Goal: Use online tool/utility: Utilize a website feature to perform a specific function

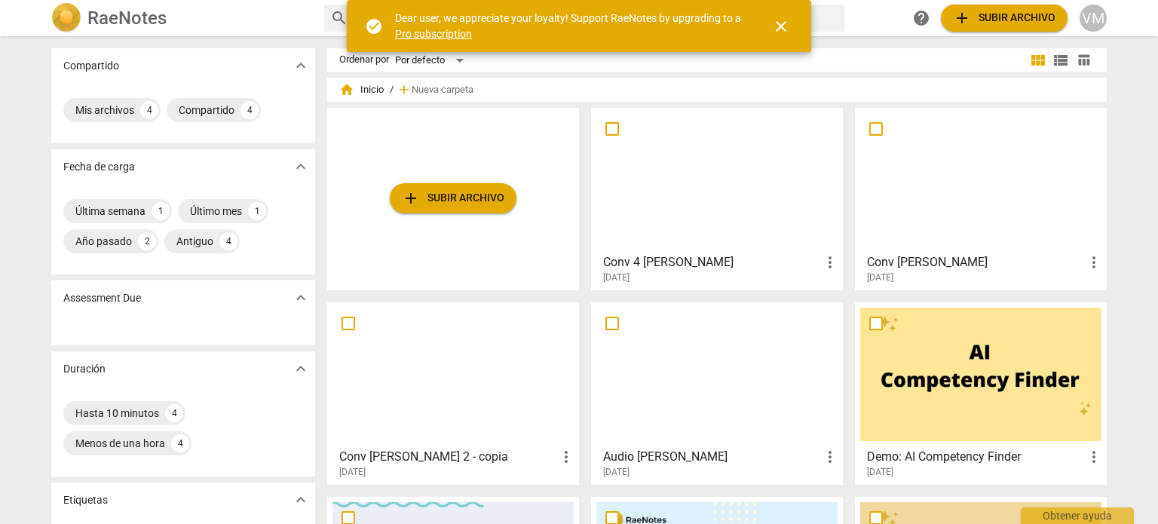
click at [696, 194] on div at bounding box center [716, 179] width 241 height 133
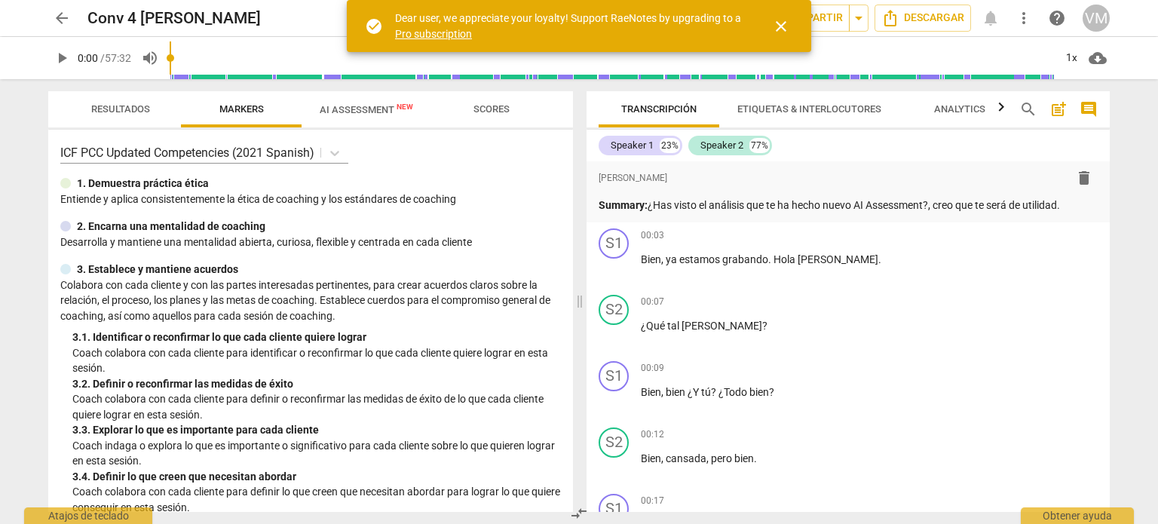
click at [775, 31] on span "close" at bounding box center [781, 26] width 18 height 18
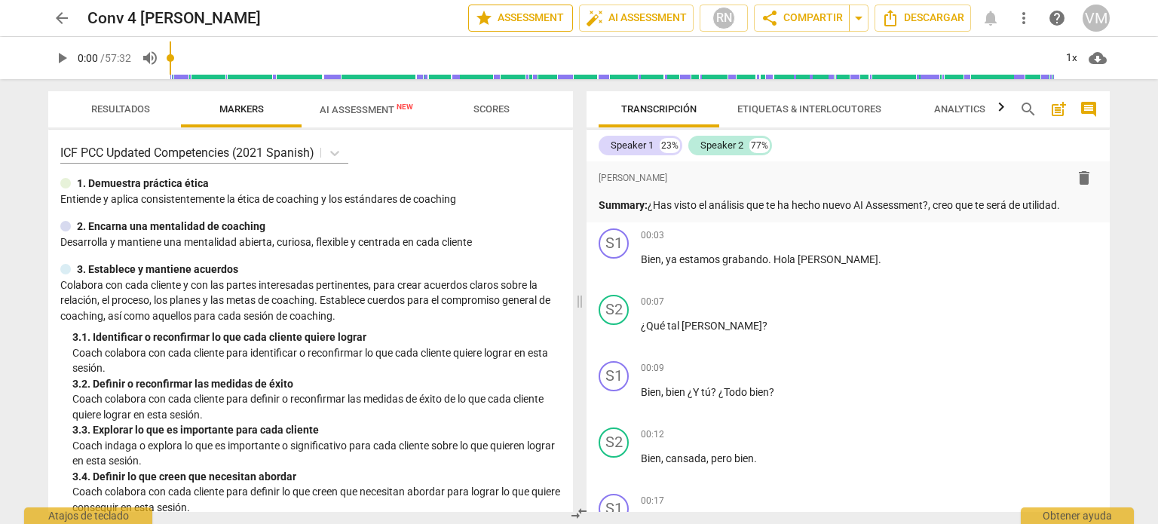
click at [521, 29] on button "star Assessment" at bounding box center [520, 18] width 105 height 27
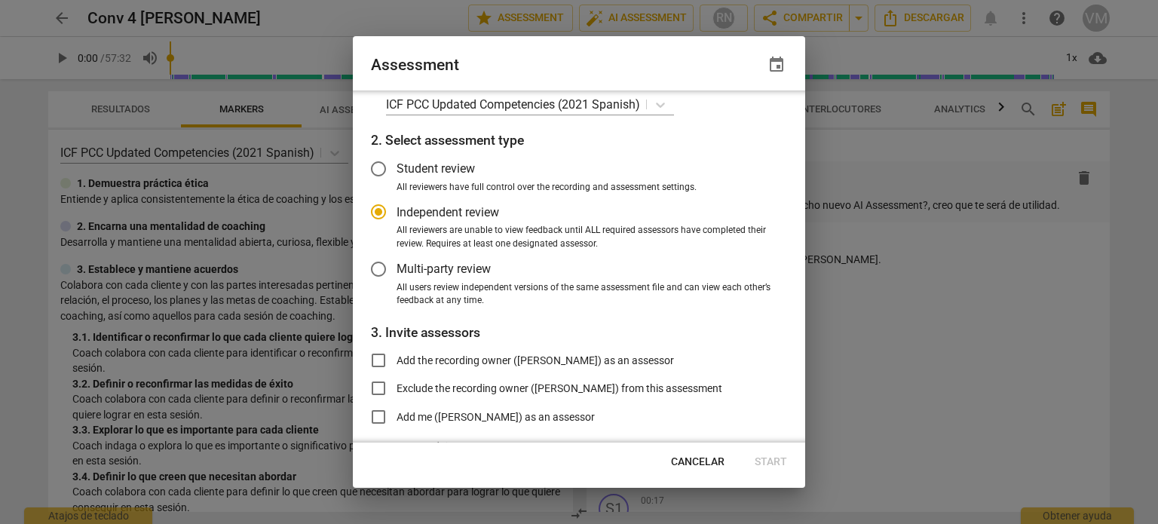
scroll to position [114, 0]
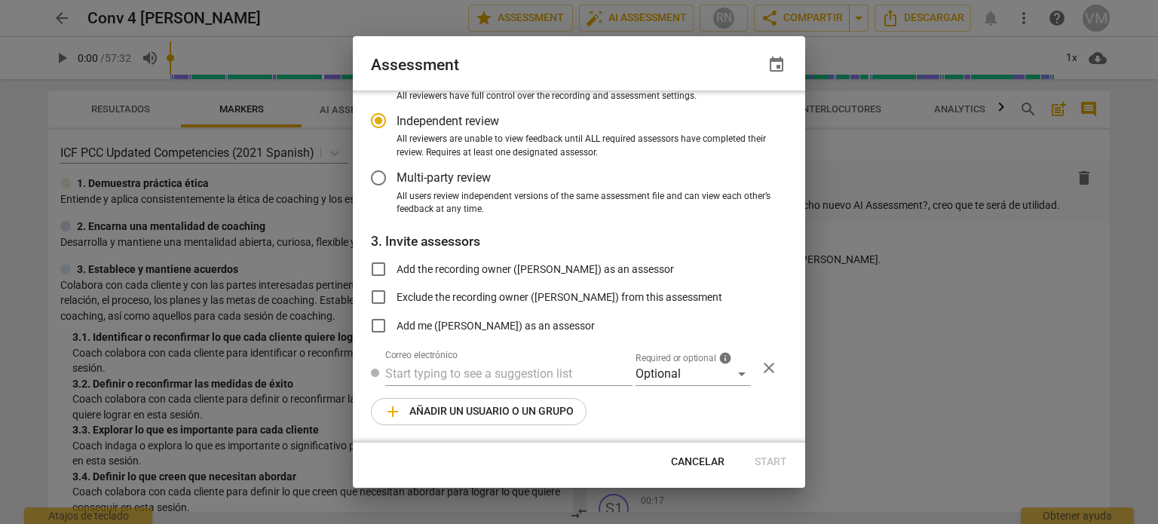
click at [899, 333] on div at bounding box center [579, 262] width 1158 height 524
radio input "false"
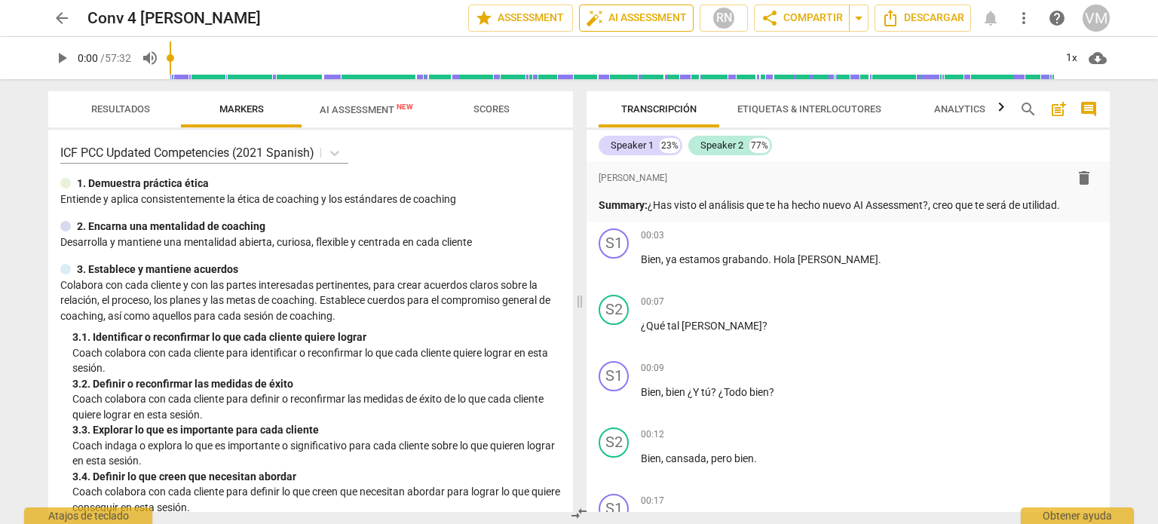
click at [633, 16] on span "auto_fix_high AI Assessment" at bounding box center [636, 18] width 101 height 18
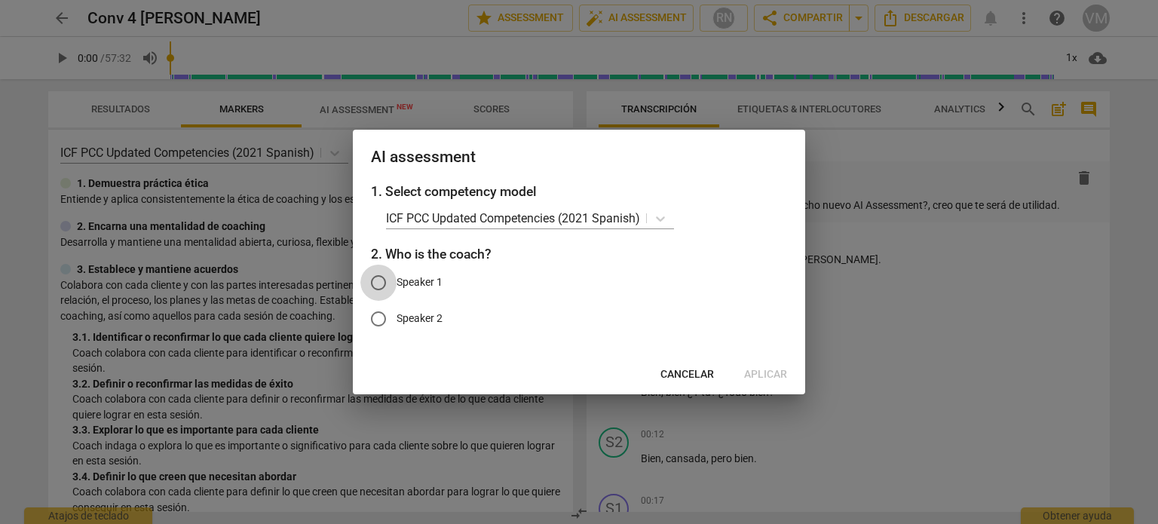
click at [383, 278] on input "Speaker 1" at bounding box center [378, 283] width 36 height 36
radio input "true"
click at [763, 375] on span "Aplicar" at bounding box center [765, 374] width 43 height 15
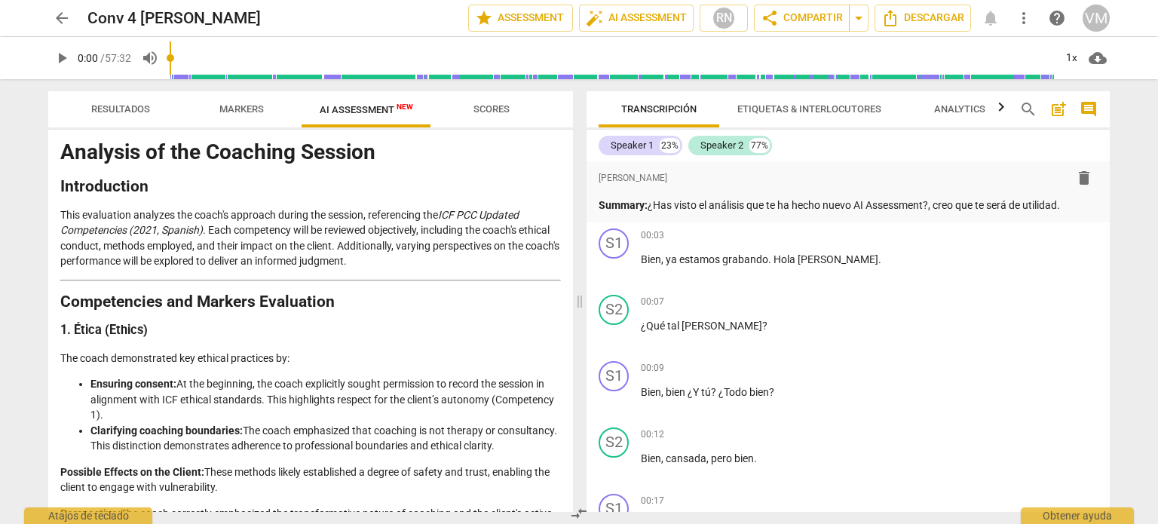
scroll to position [0, 0]
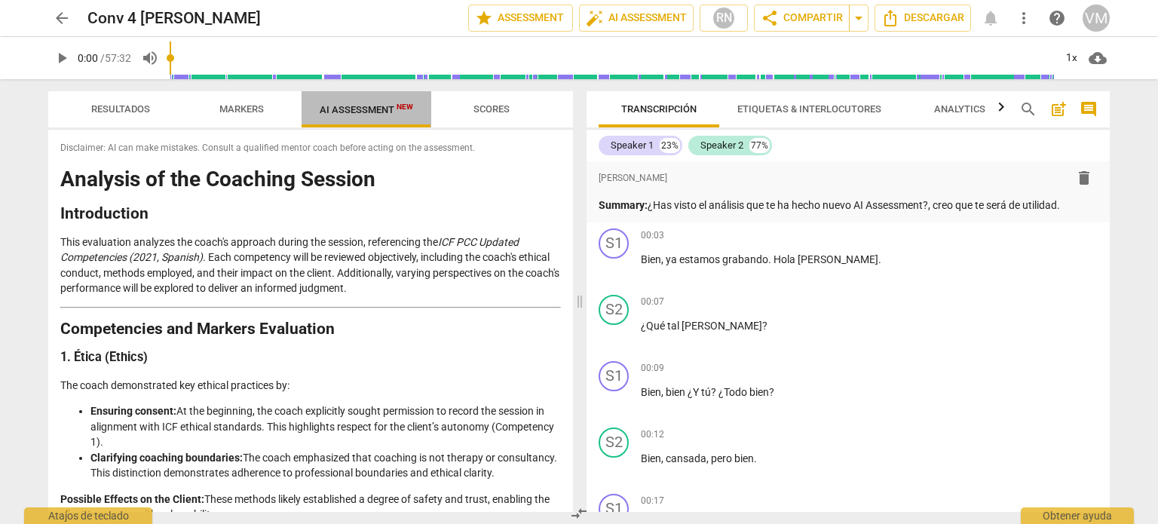
click at [360, 108] on span "AI Assessment New" at bounding box center [366, 109] width 93 height 11
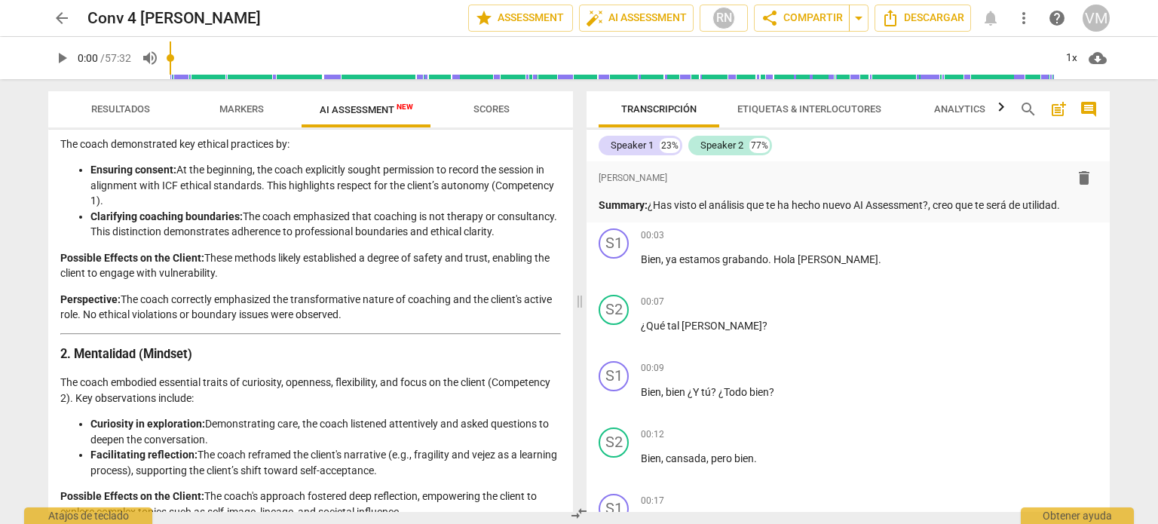
scroll to position [4, 0]
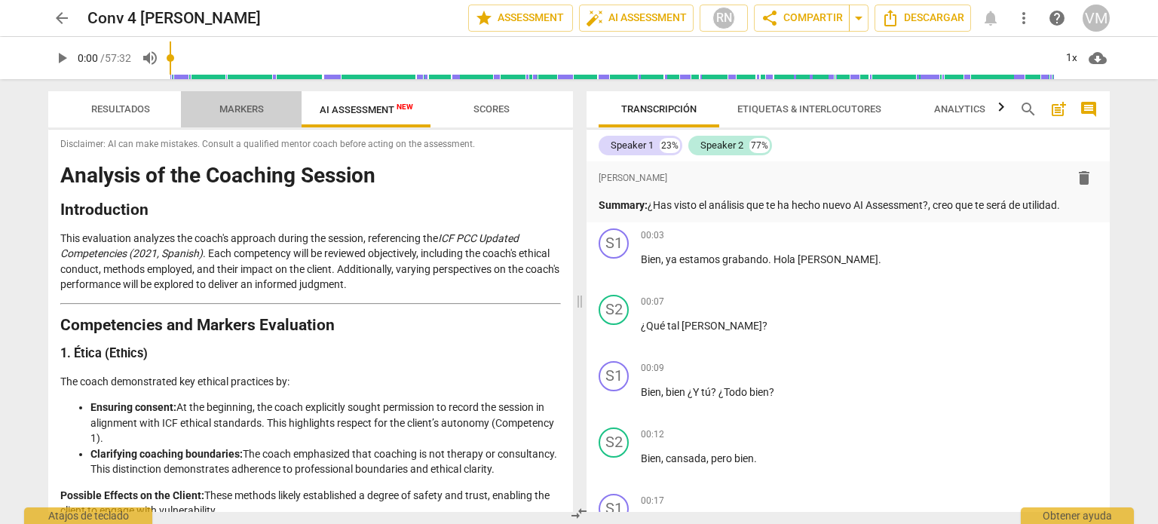
click at [238, 105] on span "Markers" at bounding box center [241, 108] width 44 height 11
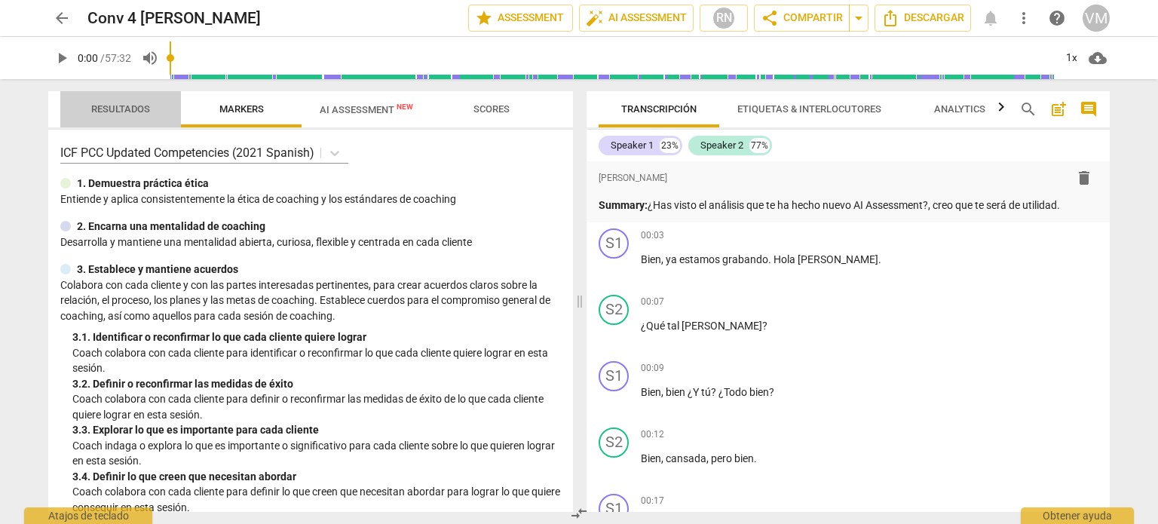
click at [108, 112] on span "Resultados" at bounding box center [120, 108] width 59 height 11
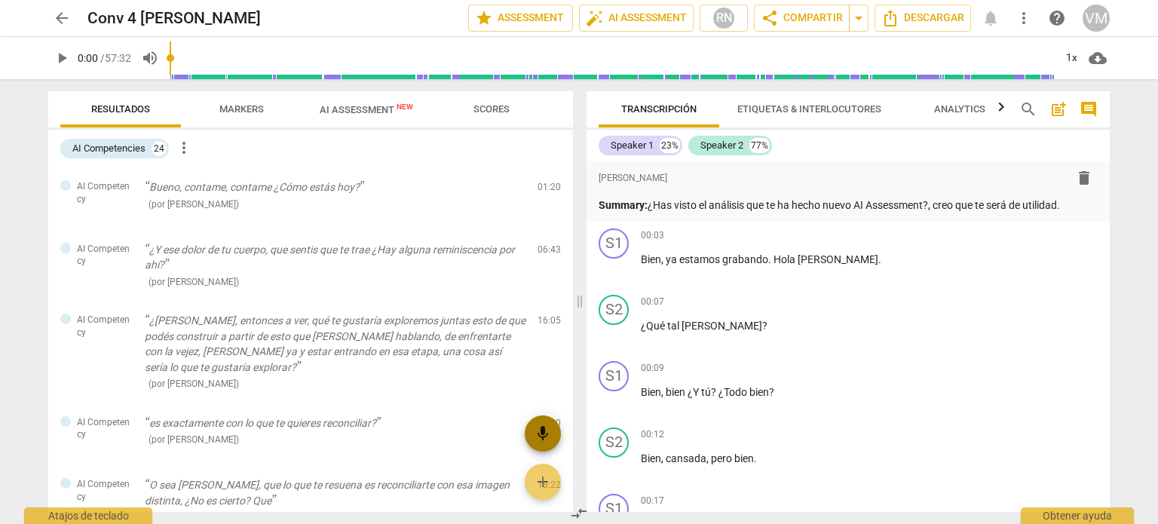
click at [533, 432] on span "mic" at bounding box center [542, 433] width 36 height 18
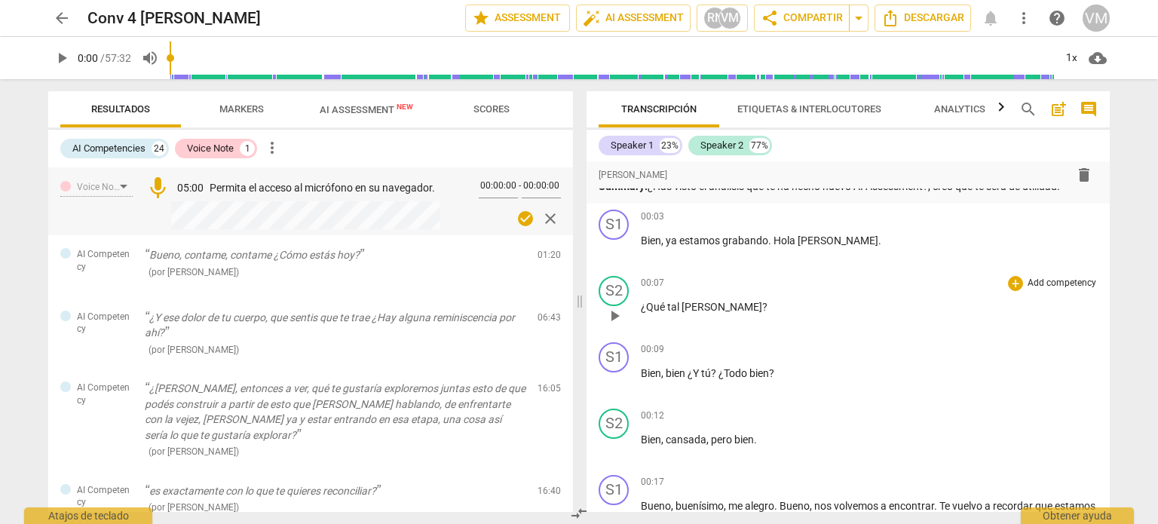
scroll to position [75, 0]
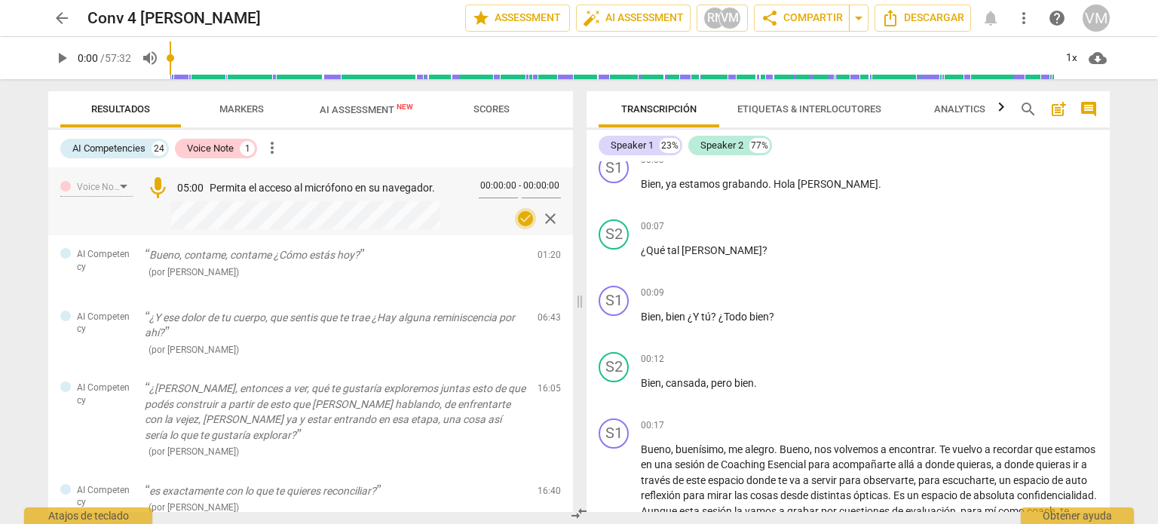
click at [519, 215] on span "check_circle" at bounding box center [525, 218] width 18 height 18
click at [157, 185] on span "mic" at bounding box center [158, 188] width 26 height 26
click at [309, 182] on span "Permita el acceso al micrófono en su navegador." at bounding box center [321, 188] width 225 height 12
click at [223, 149] on div "Voice Note" at bounding box center [210, 148] width 47 height 15
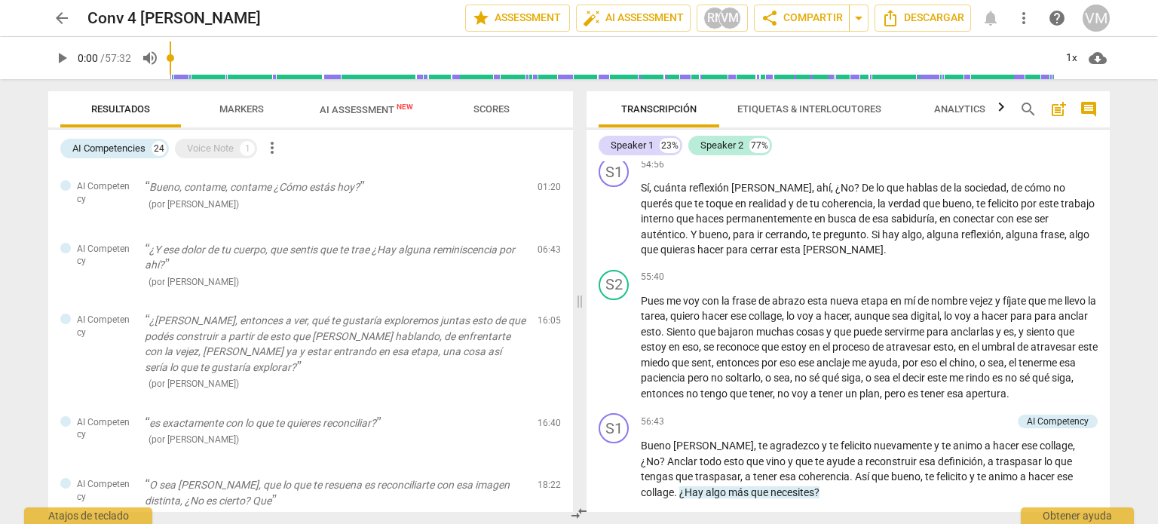
scroll to position [7956, 0]
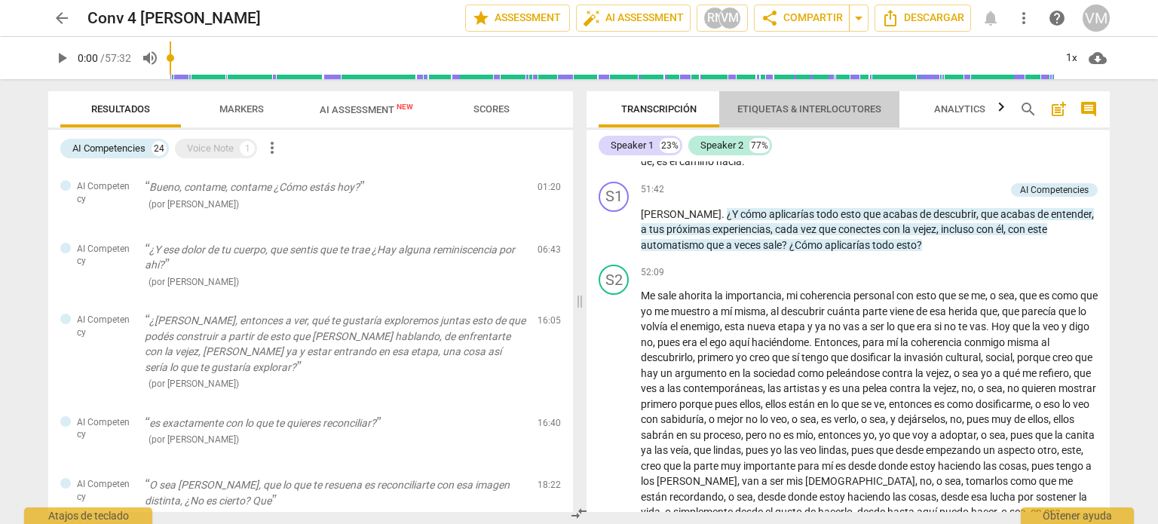
click at [782, 113] on span "Etiquetas & Interlocutores" at bounding box center [809, 108] width 144 height 11
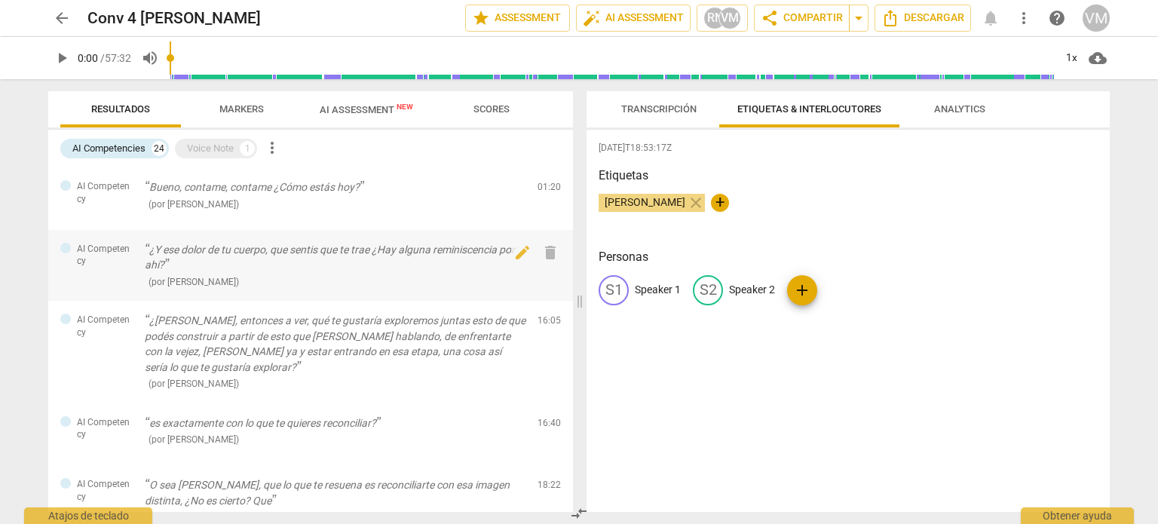
scroll to position [75, 0]
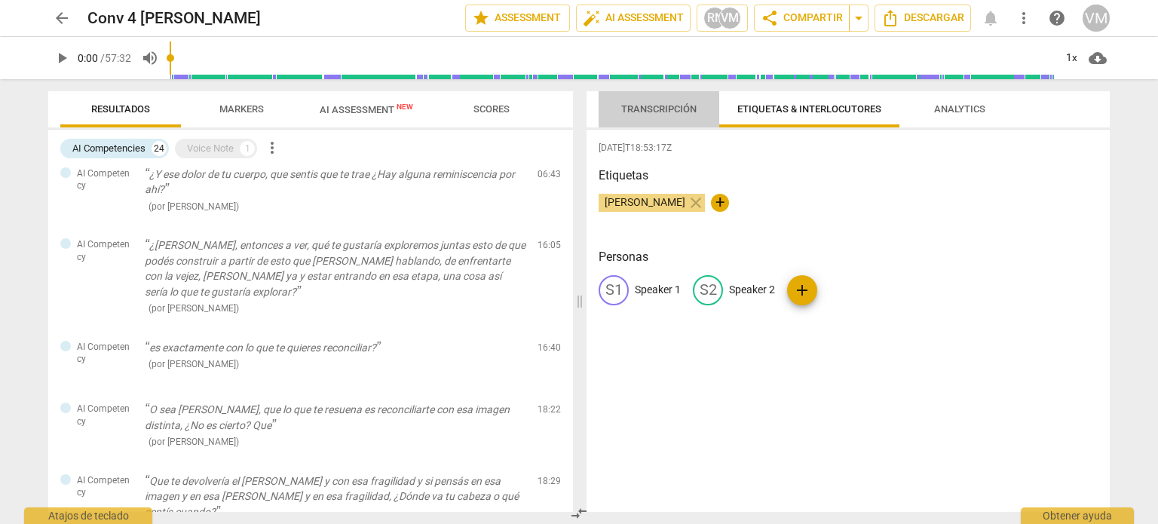
click at [642, 115] on span "Transcripción" at bounding box center [659, 109] width 112 height 20
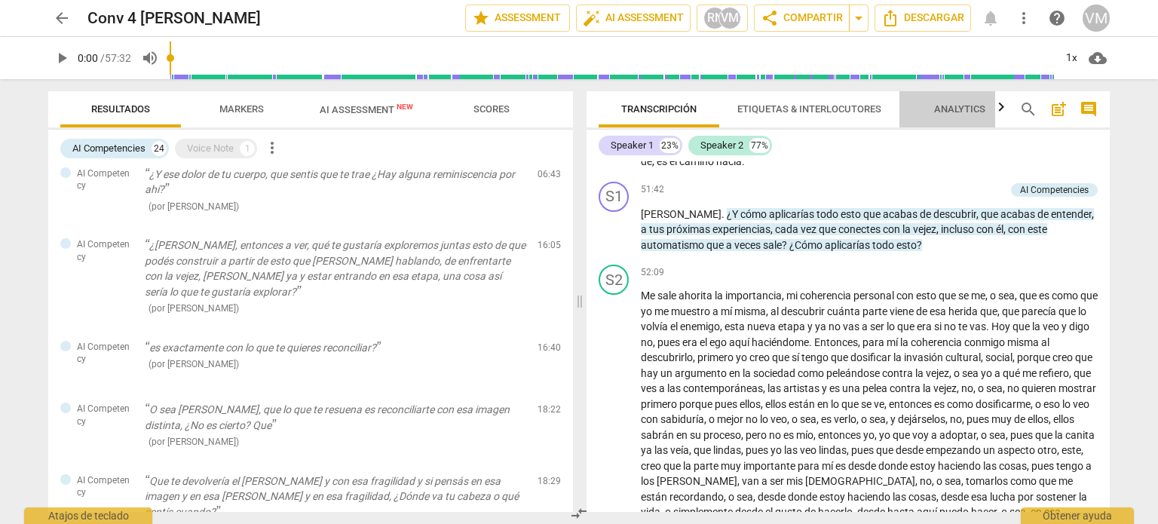
click at [947, 109] on span "Analytics" at bounding box center [959, 108] width 51 height 11
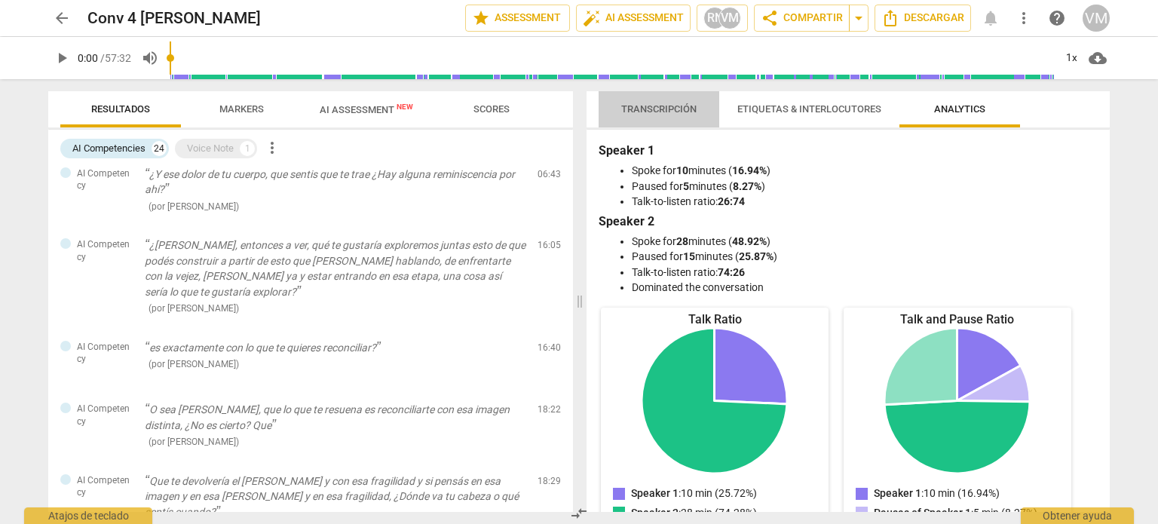
click at [660, 111] on span "Transcripción" at bounding box center [658, 108] width 75 height 11
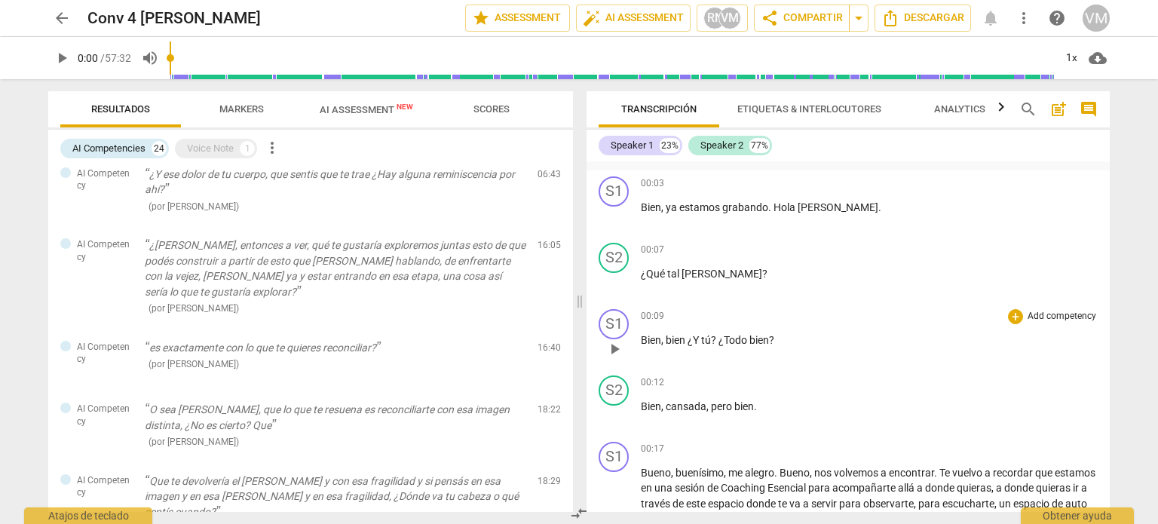
scroll to position [0, 0]
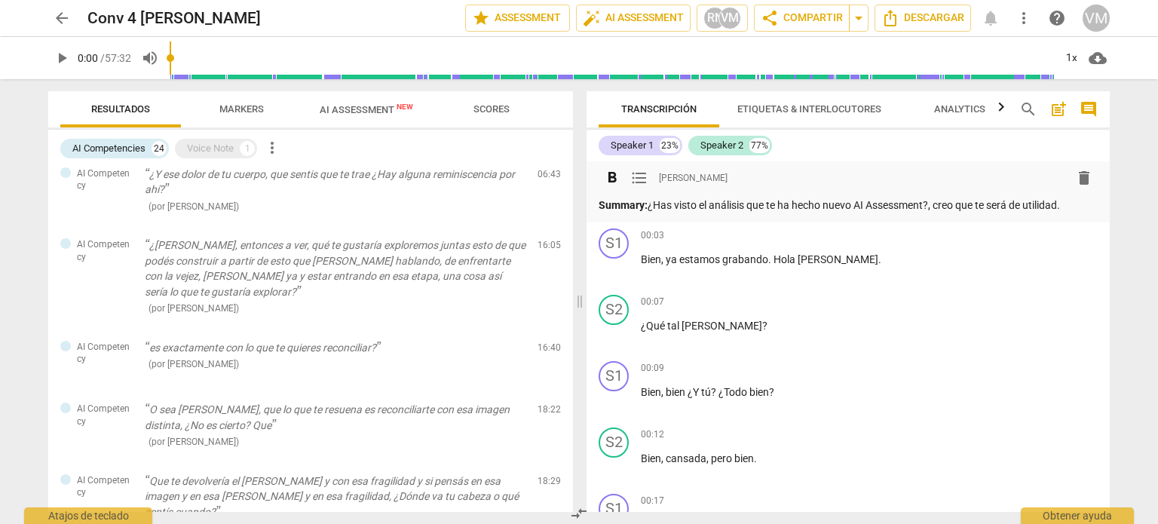
click at [645, 179] on span "format_list_bulleted" at bounding box center [639, 178] width 18 height 18
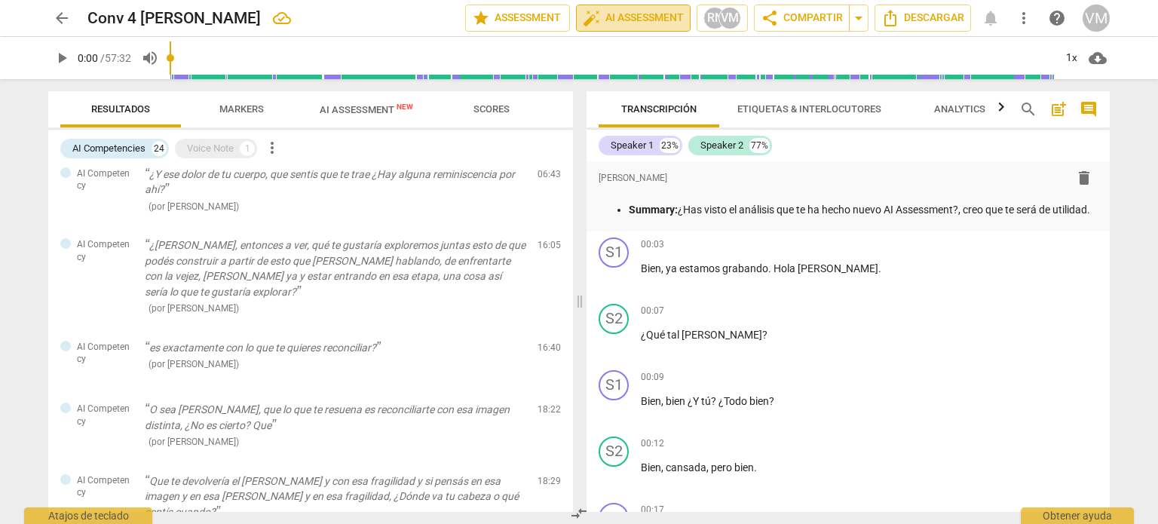
click at [636, 20] on span "auto_fix_high AI Assessment" at bounding box center [633, 18] width 101 height 18
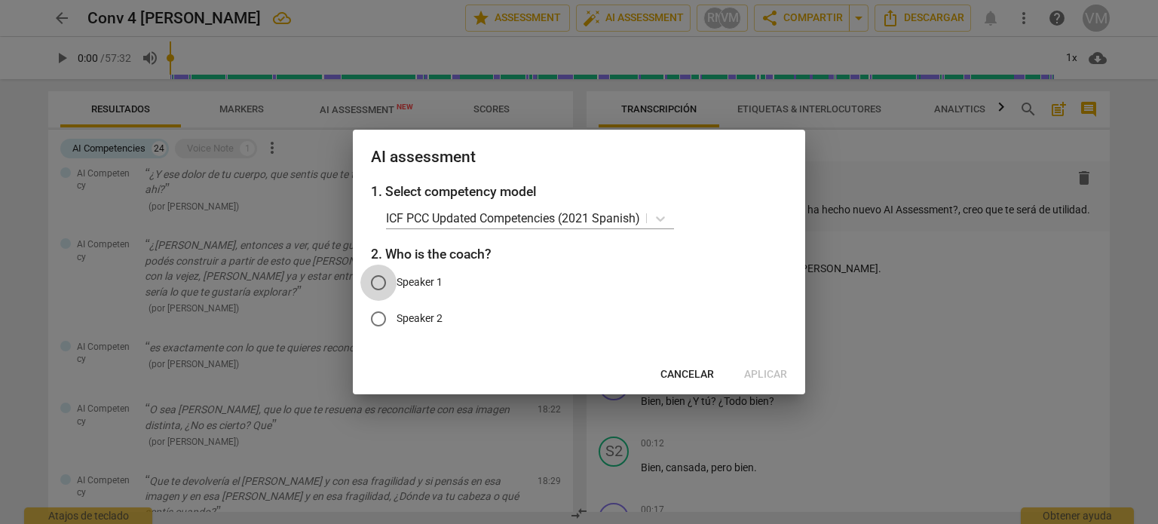
click at [376, 281] on input "Speaker 1" at bounding box center [378, 283] width 36 height 36
radio input "true"
click at [756, 374] on span "Aplicar" at bounding box center [765, 374] width 43 height 15
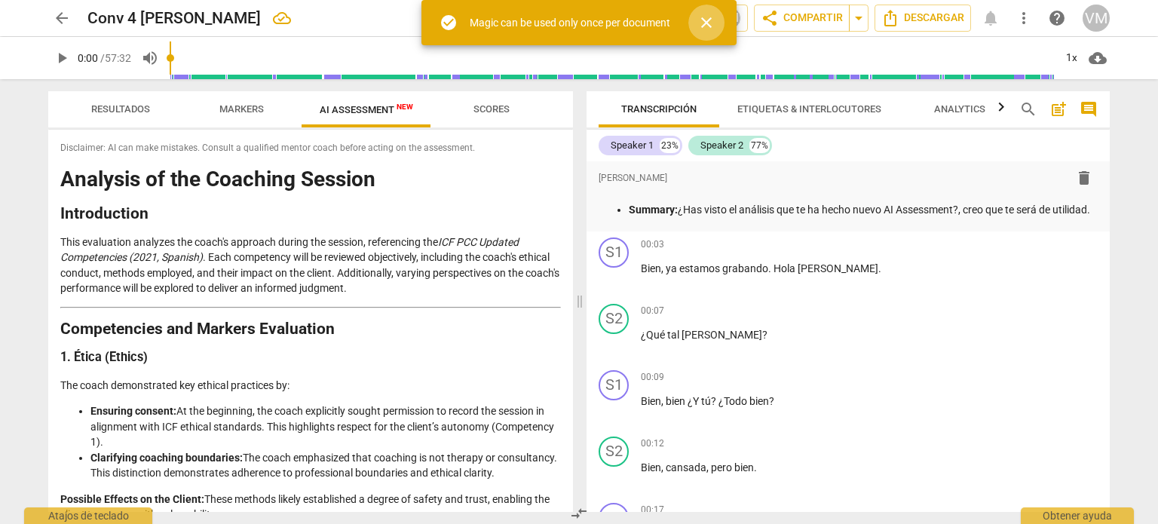
click at [708, 20] on span "close" at bounding box center [706, 23] width 18 height 18
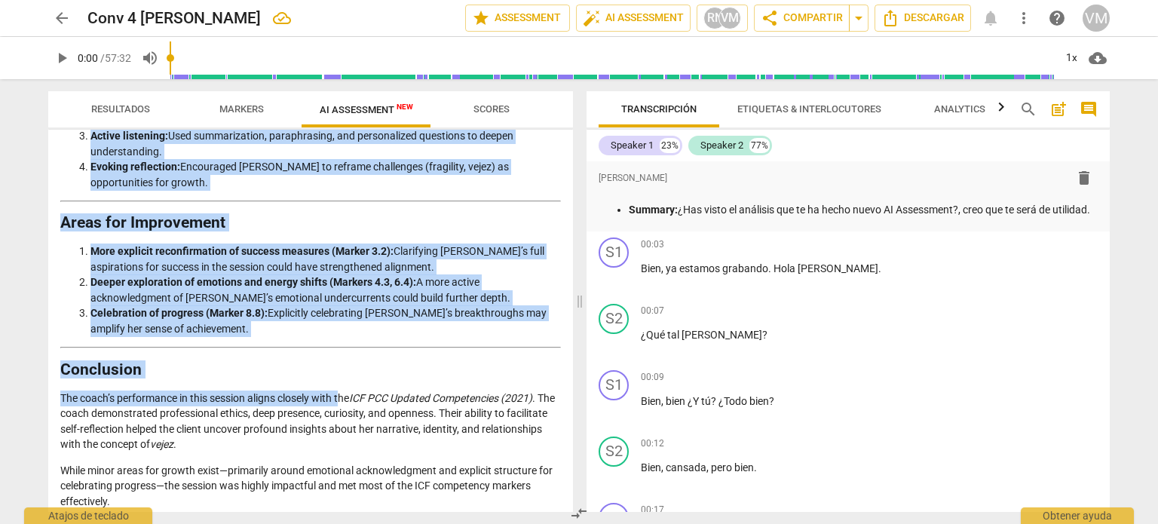
scroll to position [2188, 0]
drag, startPoint x: 62, startPoint y: 240, endPoint x: 519, endPoint y: 483, distance: 518.2
click at [539, 502] on div "Disclaimer: AI can make mistakes. Consult a qualified mentor coach before actin…" at bounding box center [310, 321] width 524 height 382
copy div "Lore ipsumdolor sitametc adi elits'd eiusmodt incidi utl etdolor, magnaaliqua e…"
